Goal: Find specific page/section: Find specific page/section

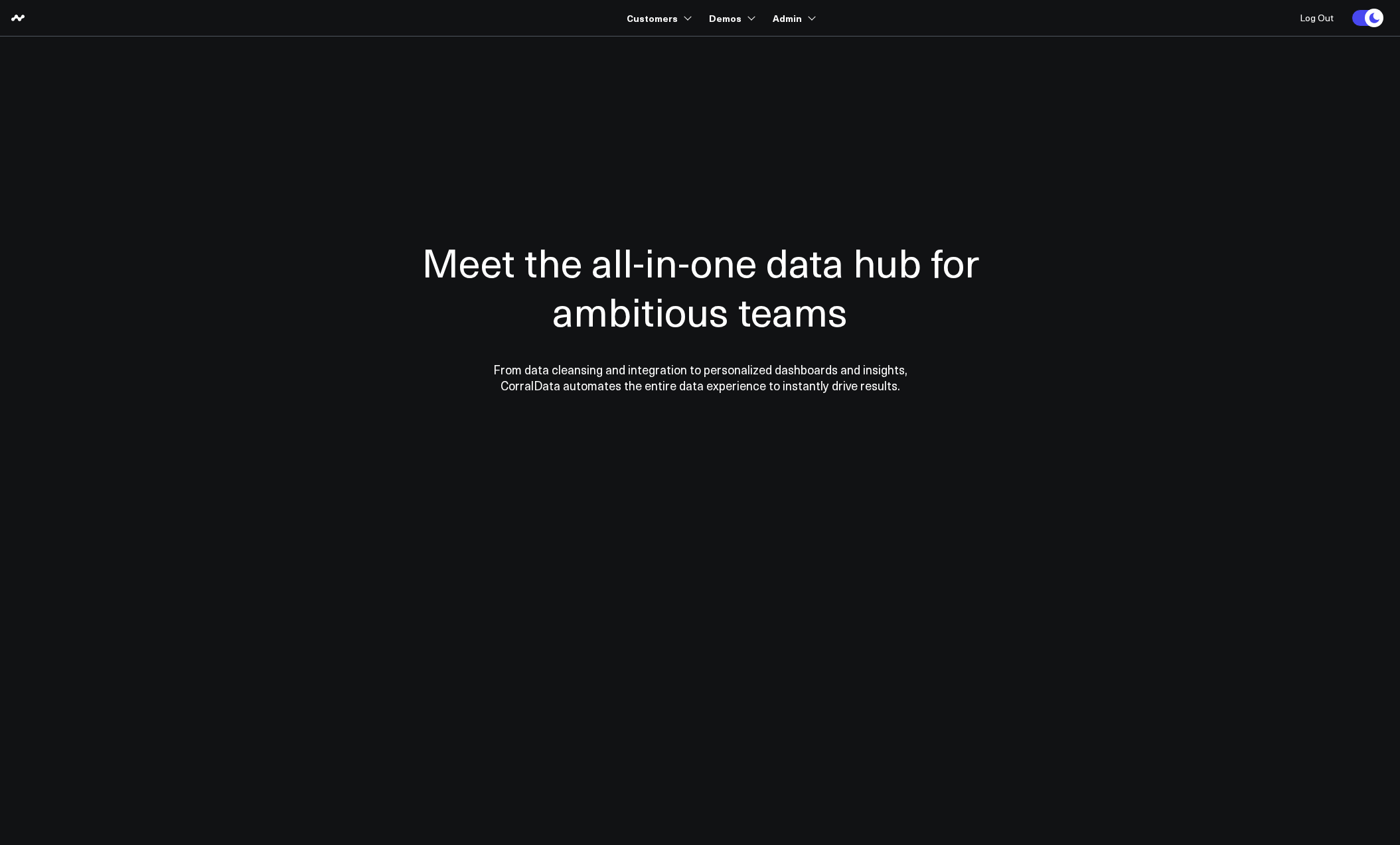
click at [474, 121] on div at bounding box center [700, 316] width 956 height 451
